Goal: Use online tool/utility: Utilize a website feature to perform a specific function

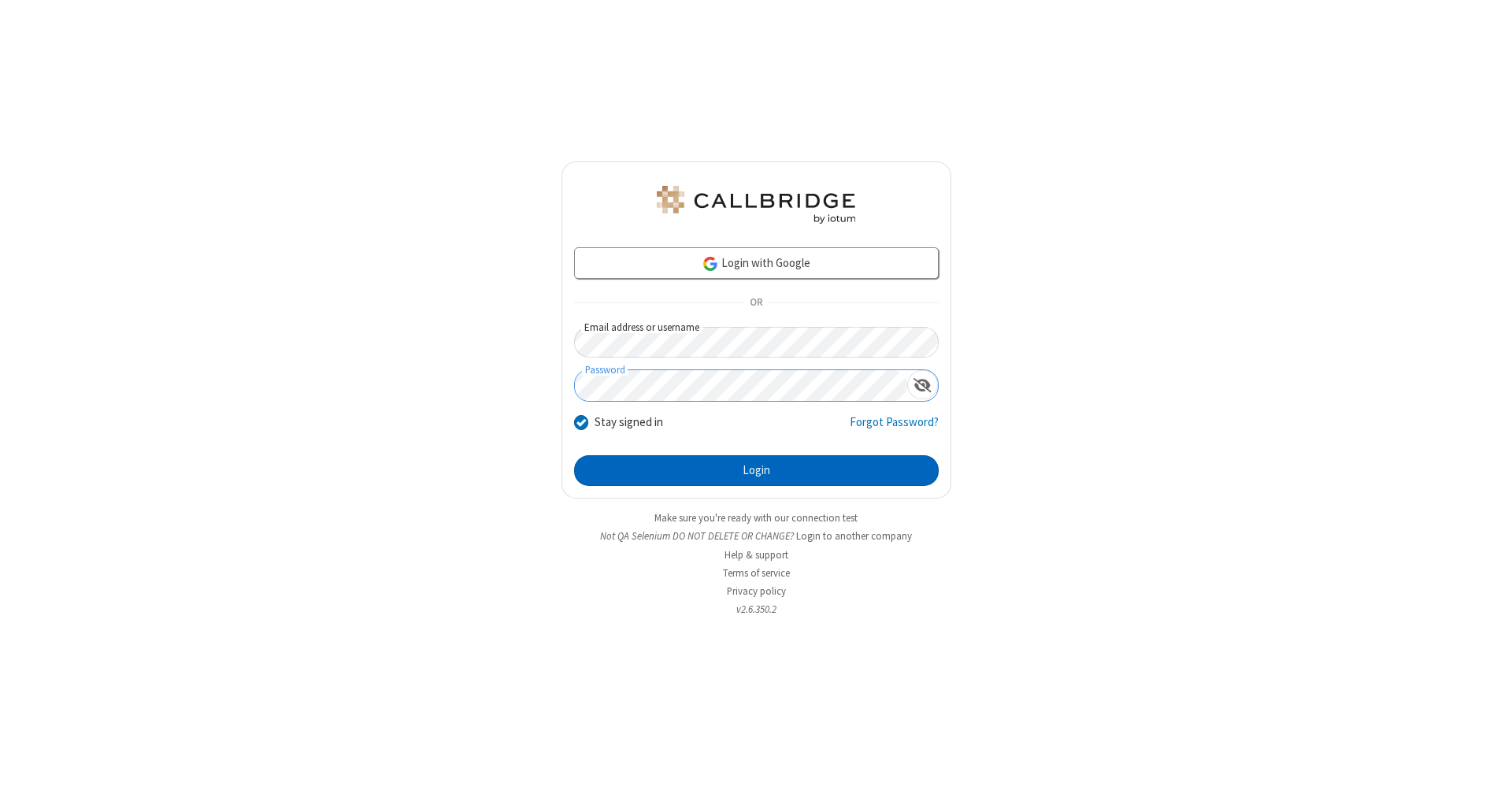
click at [756, 471] on button "Login" at bounding box center [756, 471] width 365 height 32
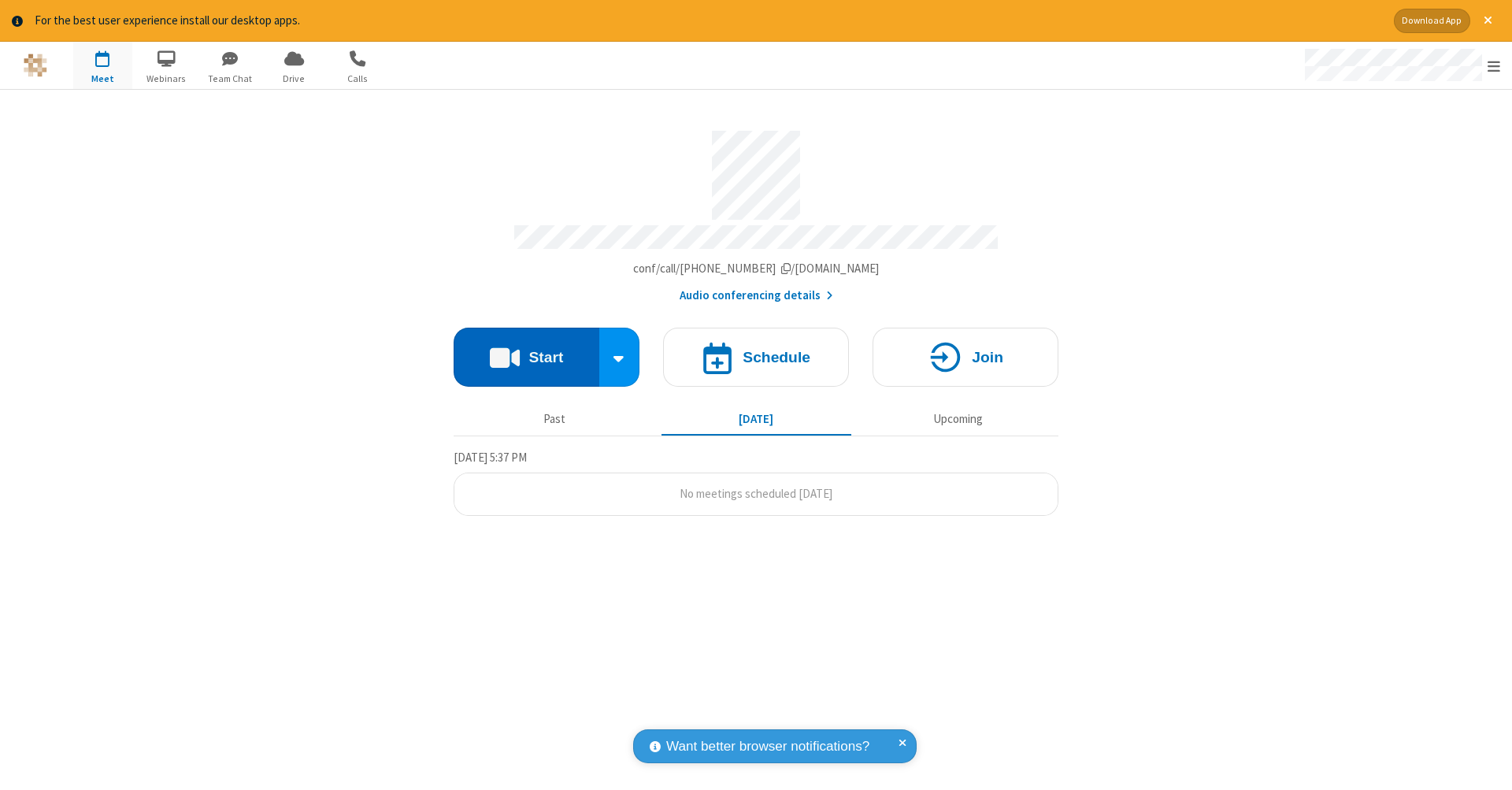
click at [526, 349] on button "Start" at bounding box center [526, 357] width 146 height 59
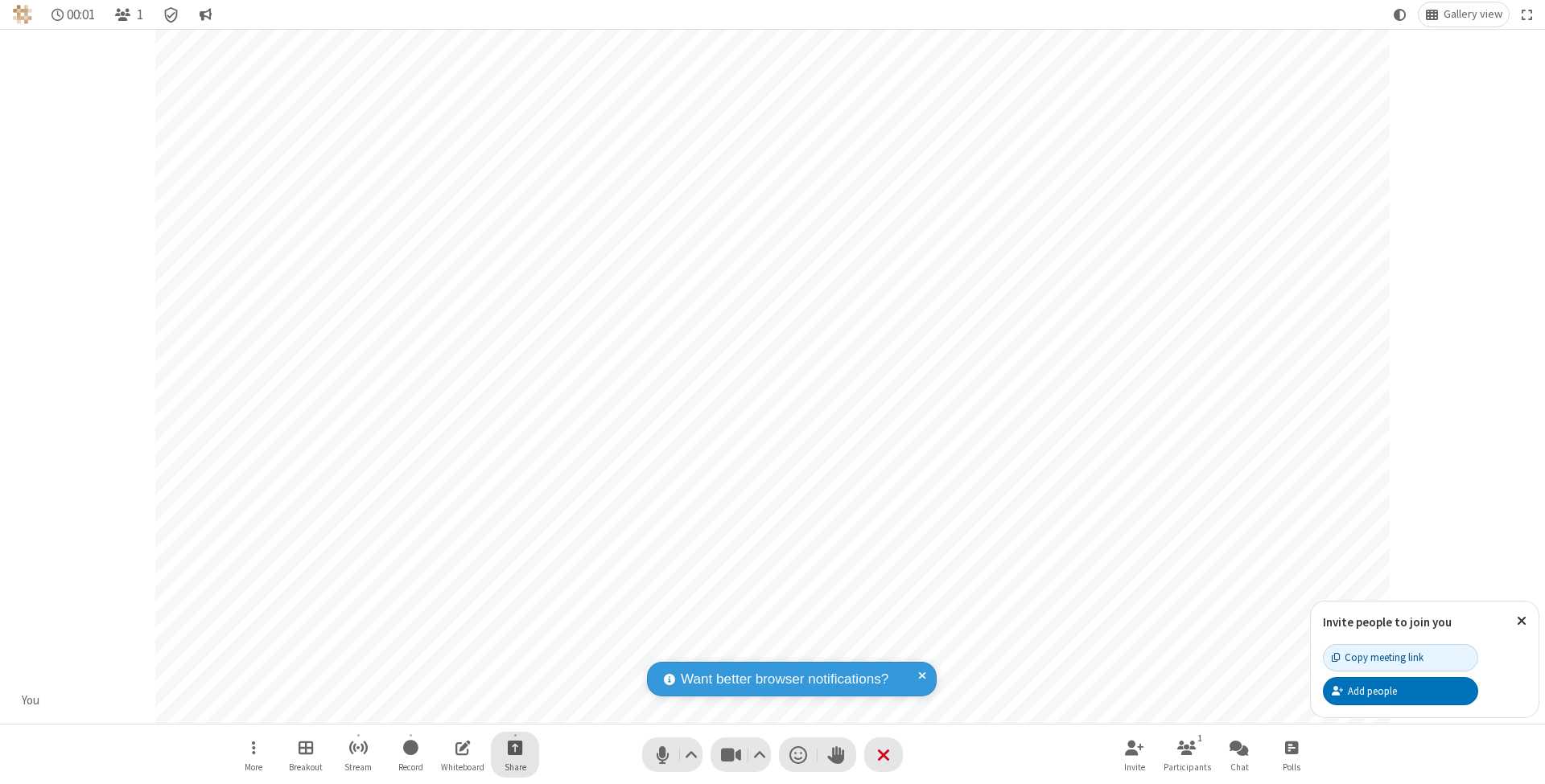
click at [514, 747] on span "Start sharing" at bounding box center [516, 747] width 16 height 20
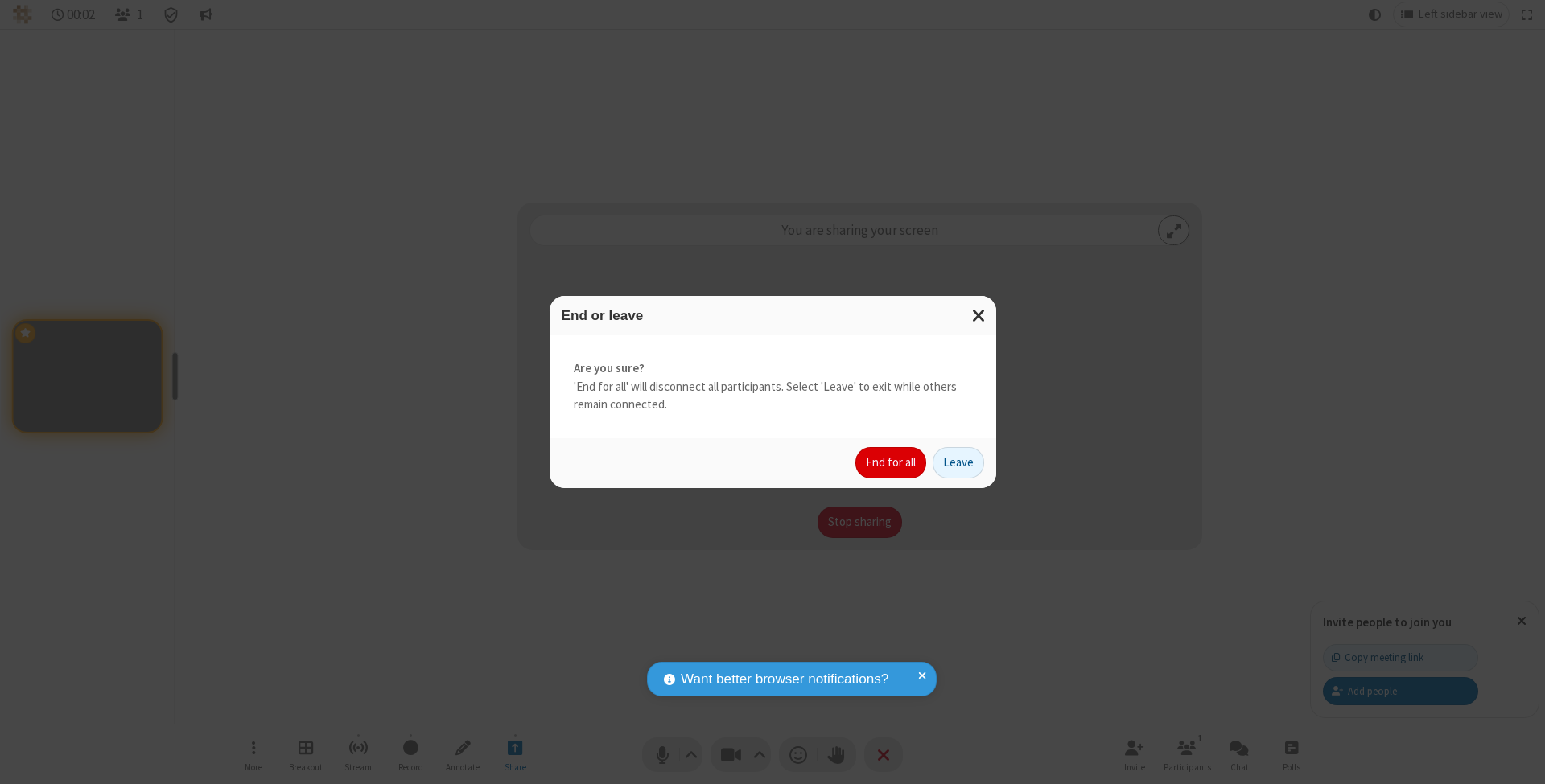
click at [892, 462] on button "End for all" at bounding box center [891, 463] width 71 height 32
